Goal: Download file/media

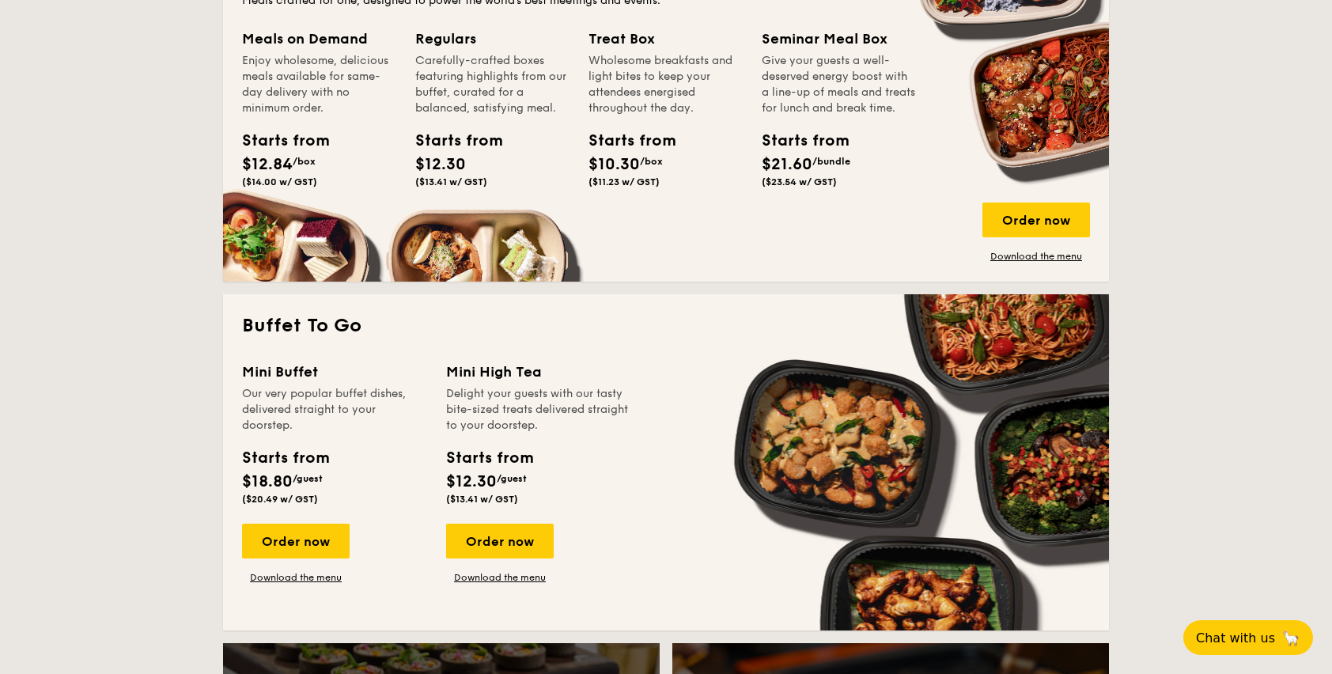
scroll to position [1186, 0]
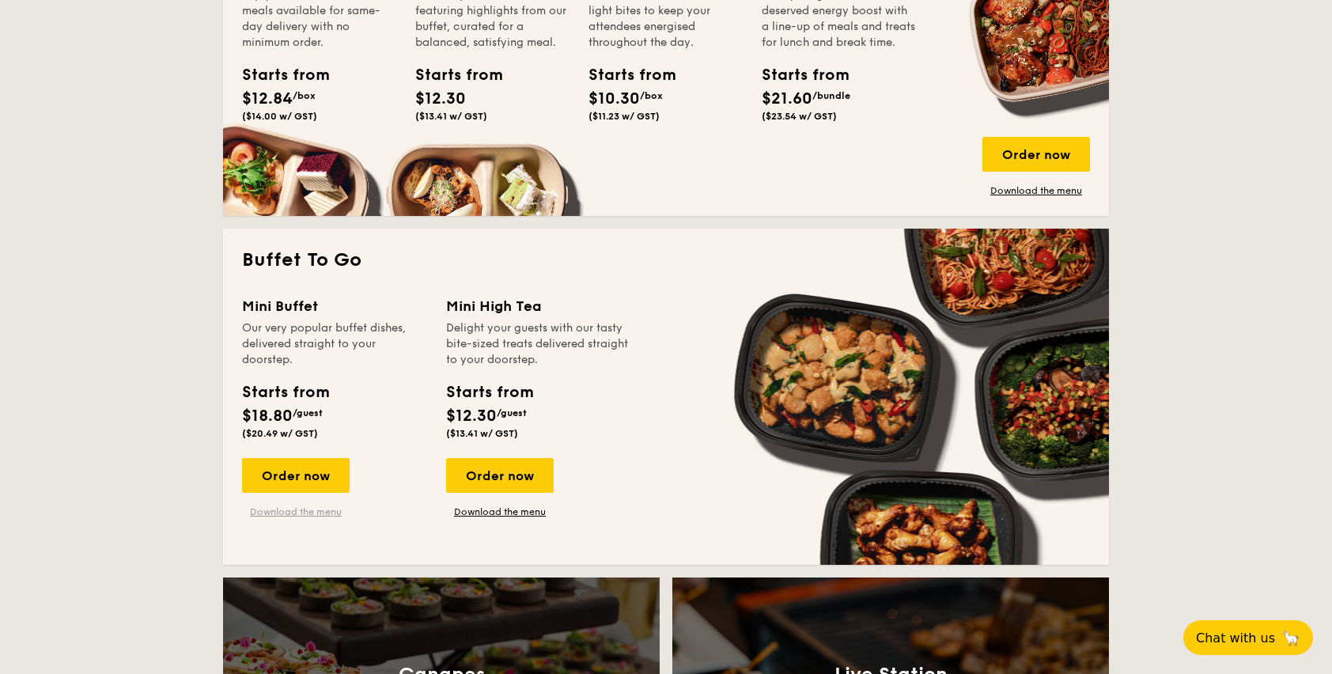
click at [310, 511] on link "Download the menu" at bounding box center [296, 511] width 108 height 13
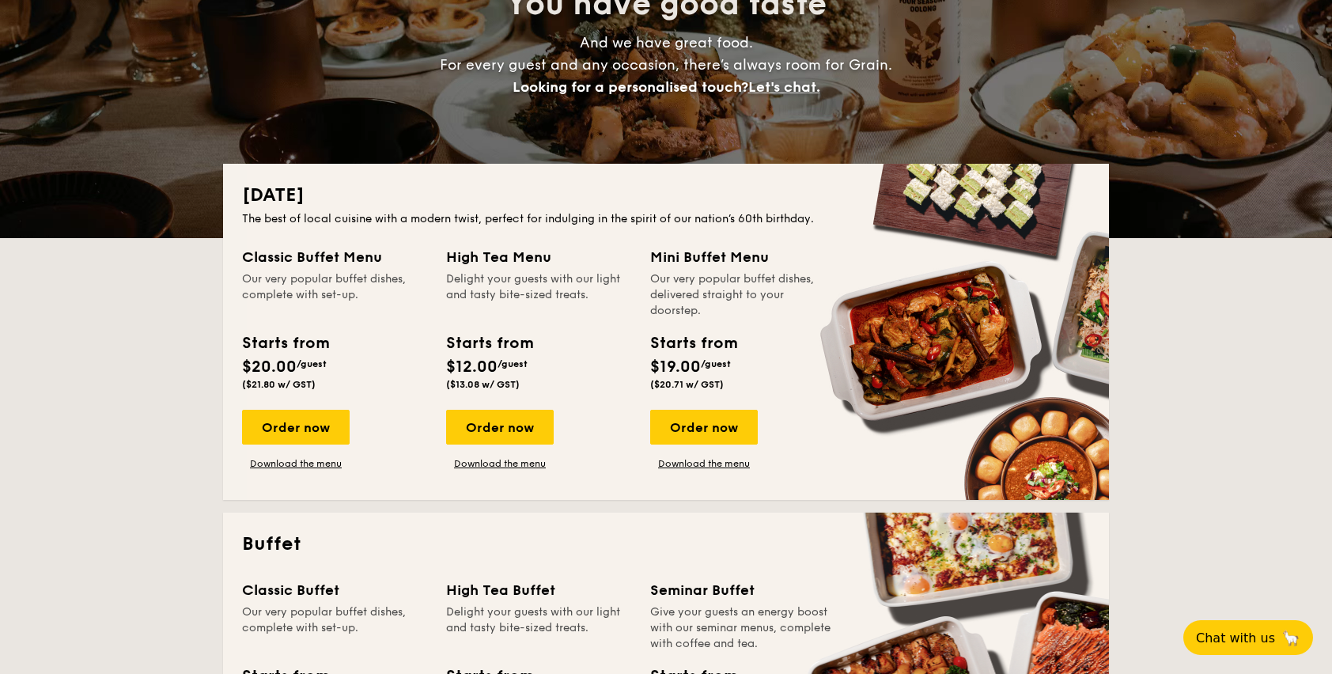
scroll to position [230, 0]
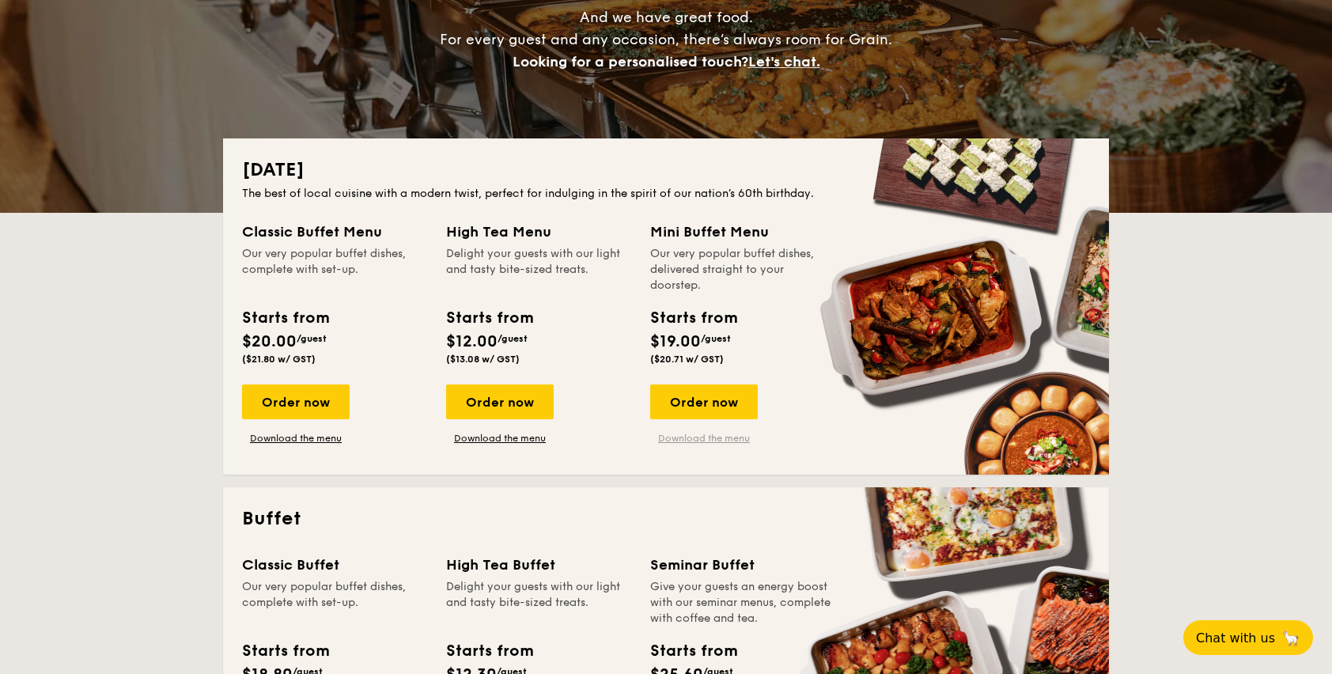
click at [714, 434] on link "Download the menu" at bounding box center [704, 438] width 108 height 13
click at [294, 439] on link "Download the menu" at bounding box center [296, 438] width 108 height 13
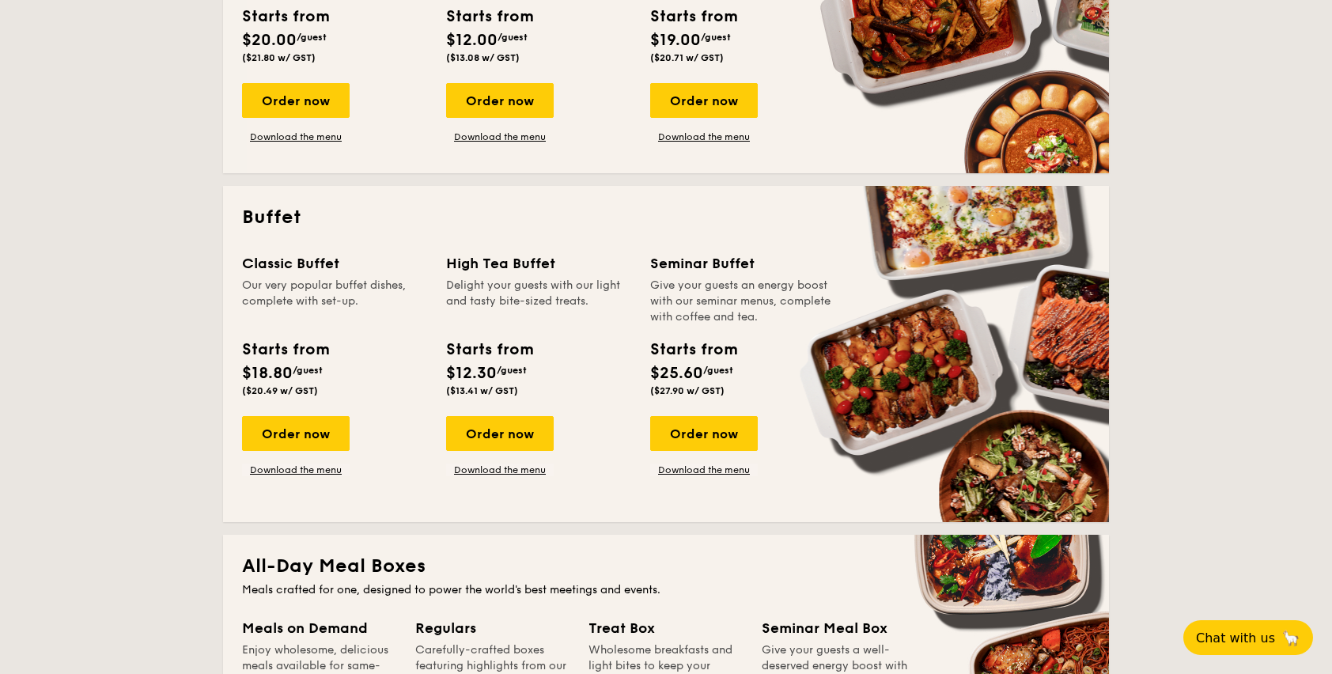
scroll to position [547, 0]
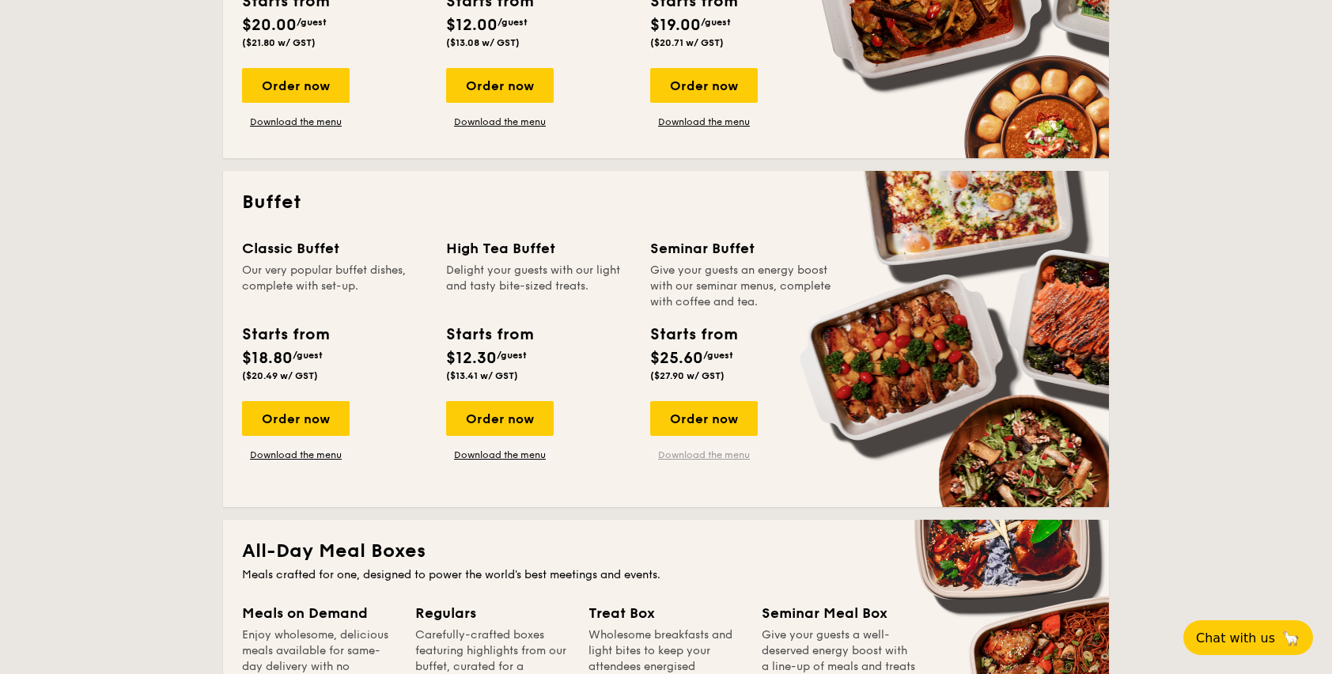
click at [712, 455] on link "Download the menu" at bounding box center [704, 454] width 108 height 13
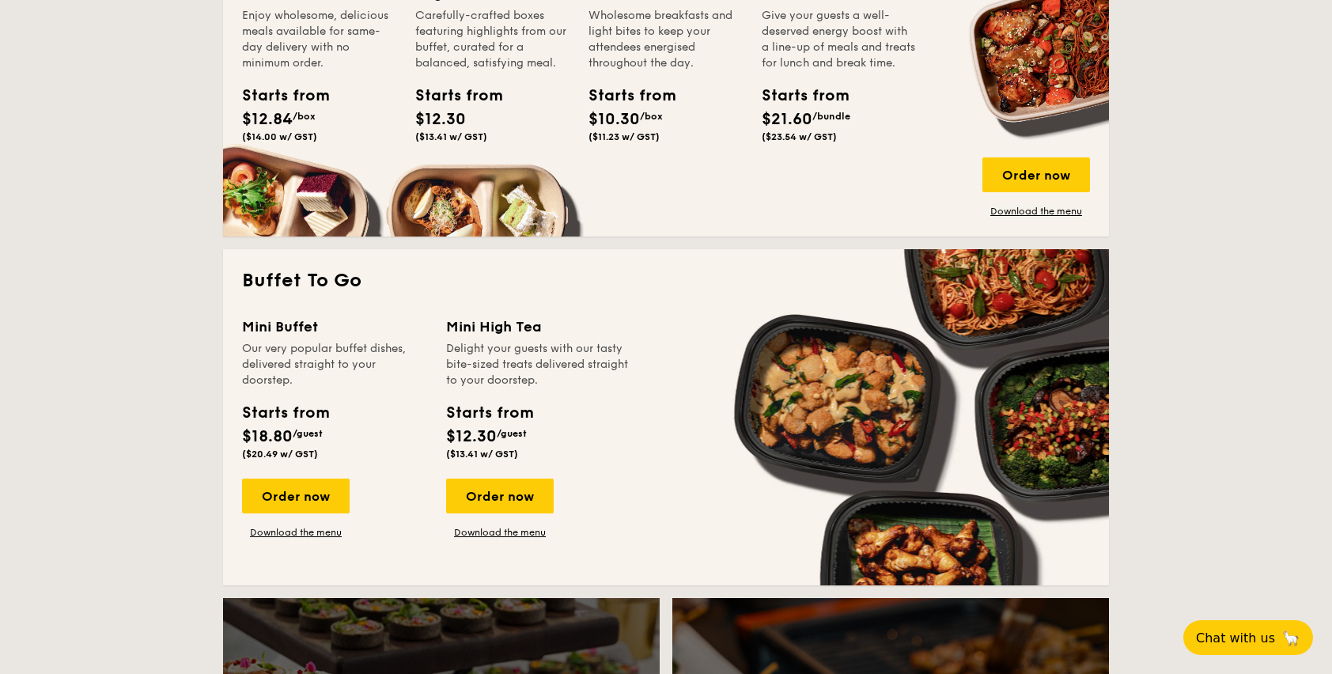
scroll to position [1179, 0]
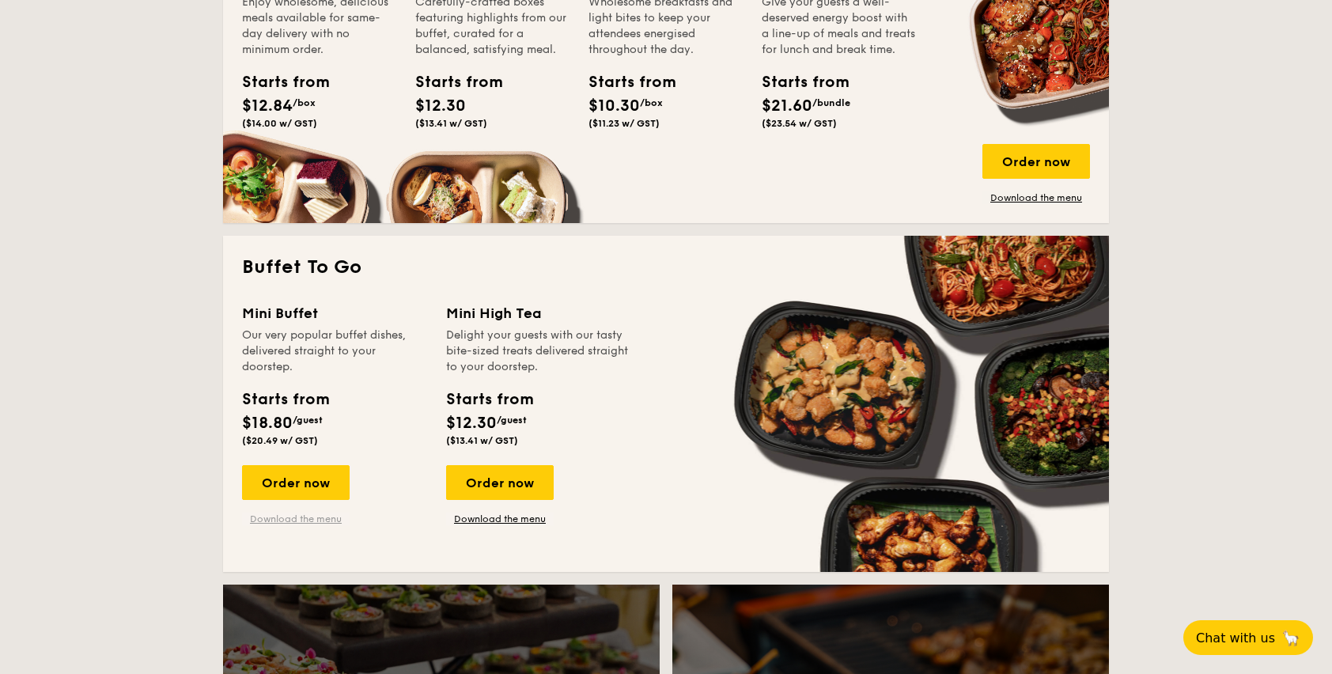
click at [307, 520] on link "Download the menu" at bounding box center [296, 519] width 108 height 13
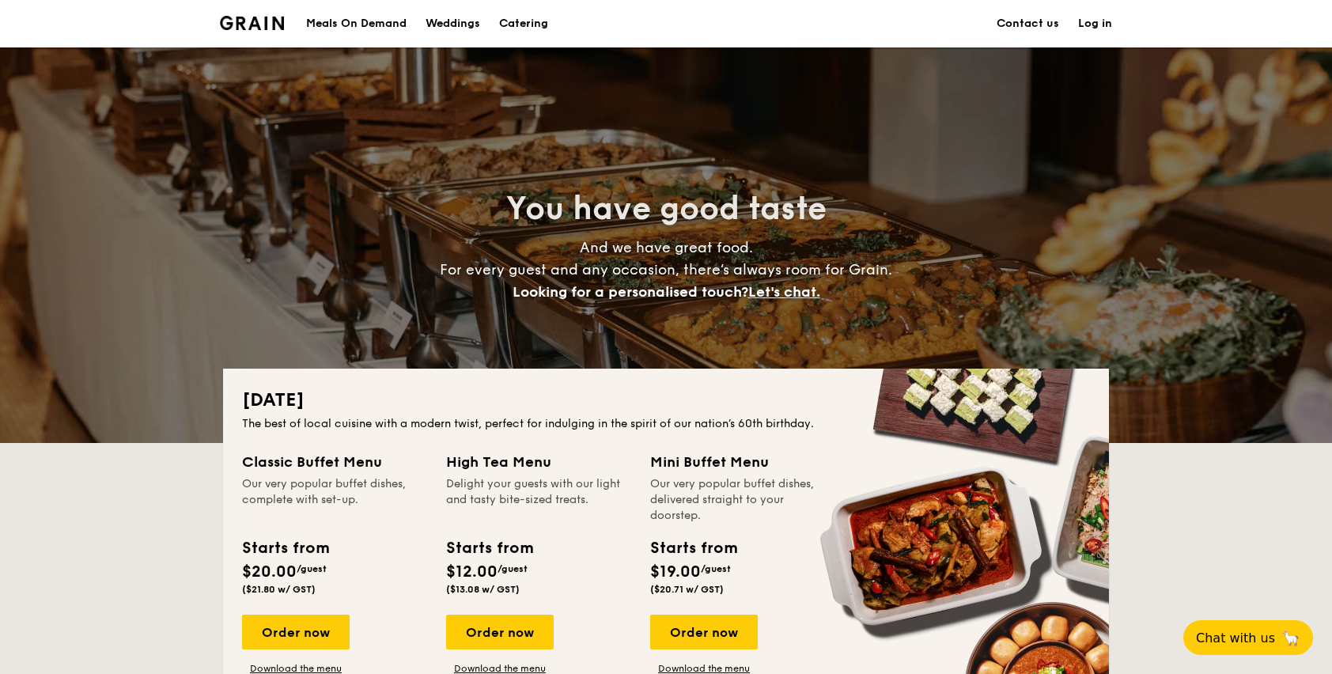
click at [249, 29] on img at bounding box center [252, 23] width 64 height 14
